Goal: Transaction & Acquisition: Purchase product/service

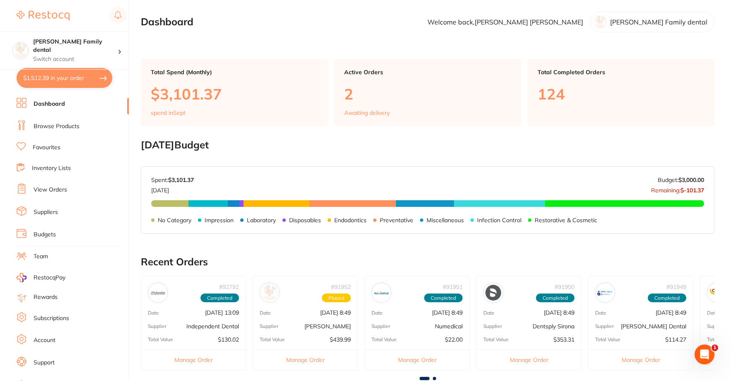
click at [57, 131] on li "Browse Products" at bounding box center [73, 126] width 112 height 12
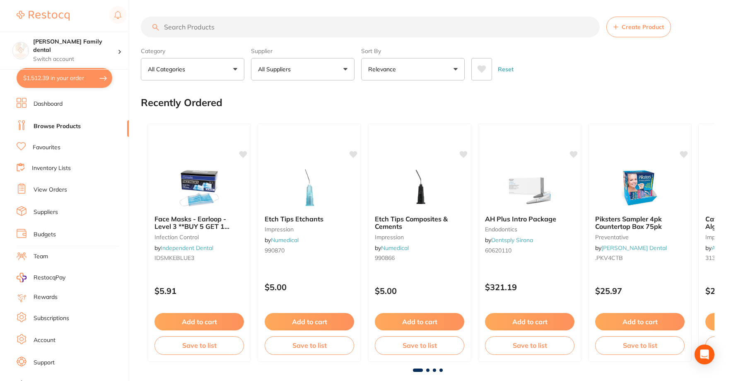
click at [203, 33] on input "search" at bounding box center [370, 27] width 459 height 21
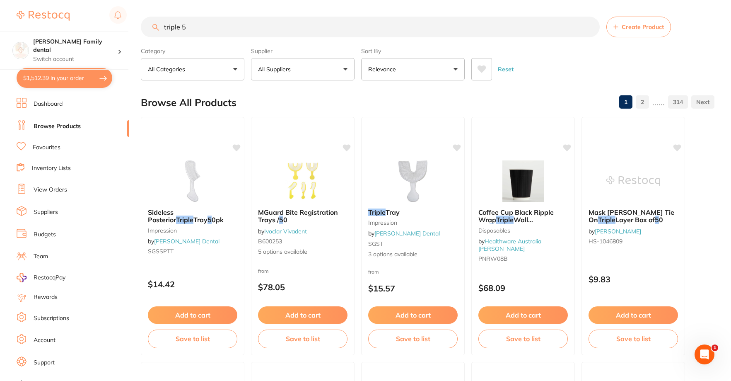
drag, startPoint x: 230, startPoint y: 24, endPoint x: 31, endPoint y: 26, distance: 198.9
click at [31, 26] on div "$1,512.39 [PERSON_NAME] Family dental Switch account [PERSON_NAME] Family denta…" at bounding box center [365, 190] width 731 height 381
type input "555"
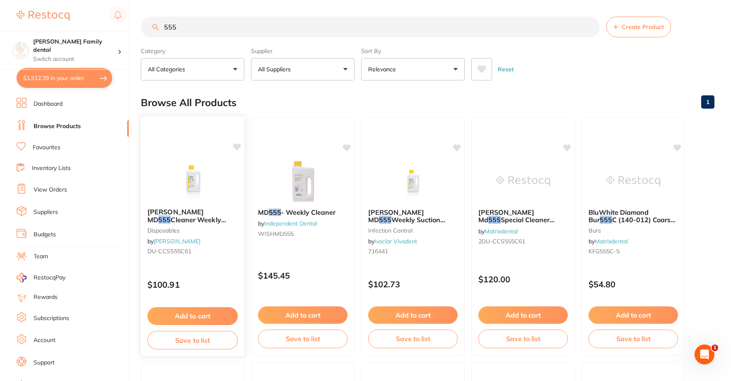
click at [213, 168] on img at bounding box center [192, 181] width 54 height 42
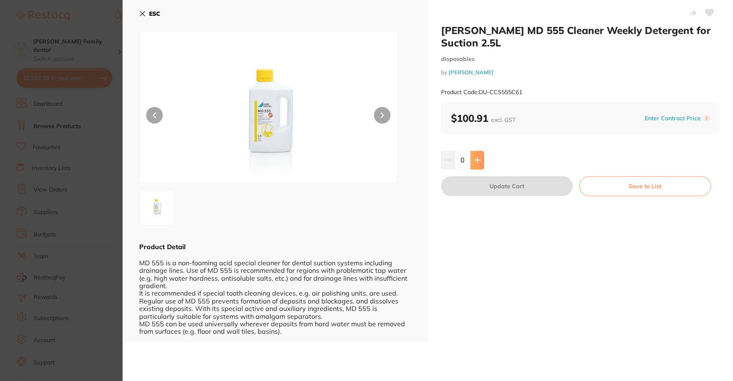
click at [480, 151] on button at bounding box center [478, 160] width 14 height 18
type input "1"
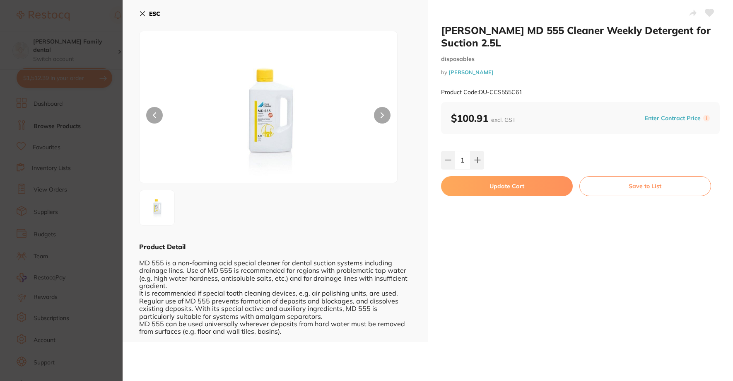
click at [501, 176] on button "Update Cart" at bounding box center [507, 186] width 132 height 20
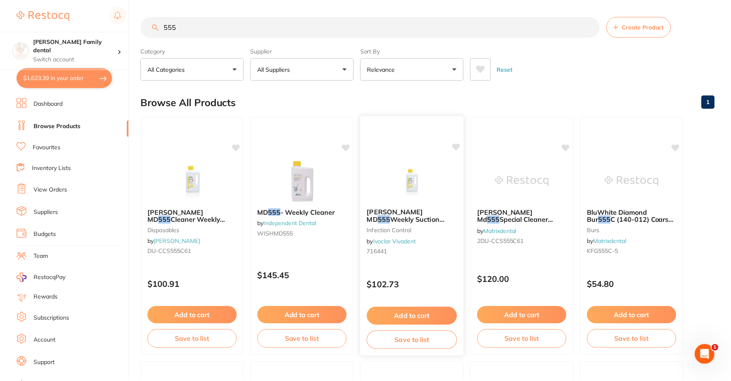
scroll to position [3, 0]
